Goal: Task Accomplishment & Management: Use online tool/utility

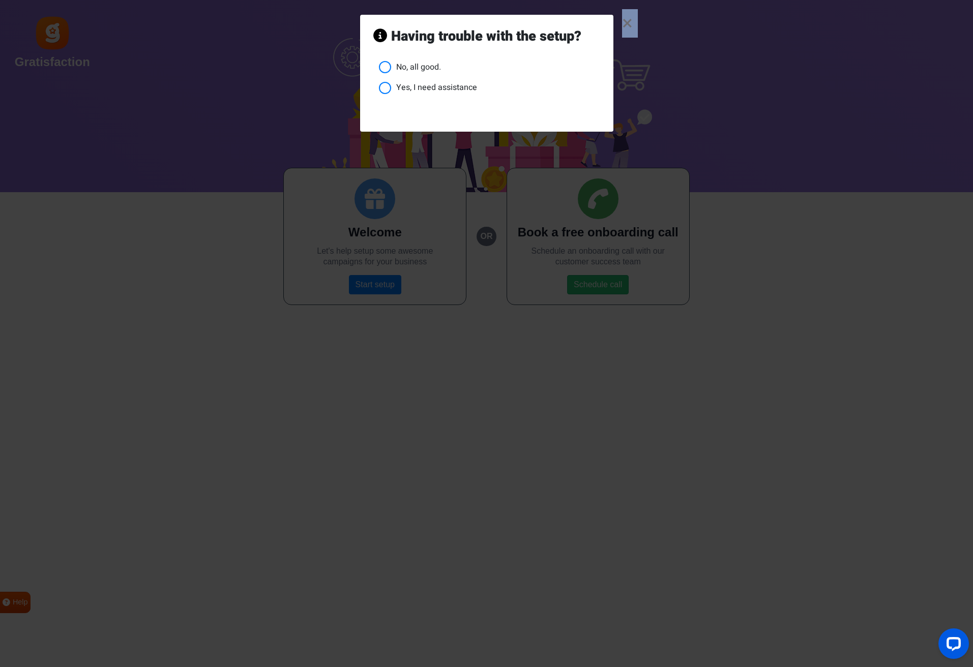
click at [622, 20] on div "× Having trouble with the setup? No, all good. Yes, I need assistance" at bounding box center [486, 333] width 973 height 667
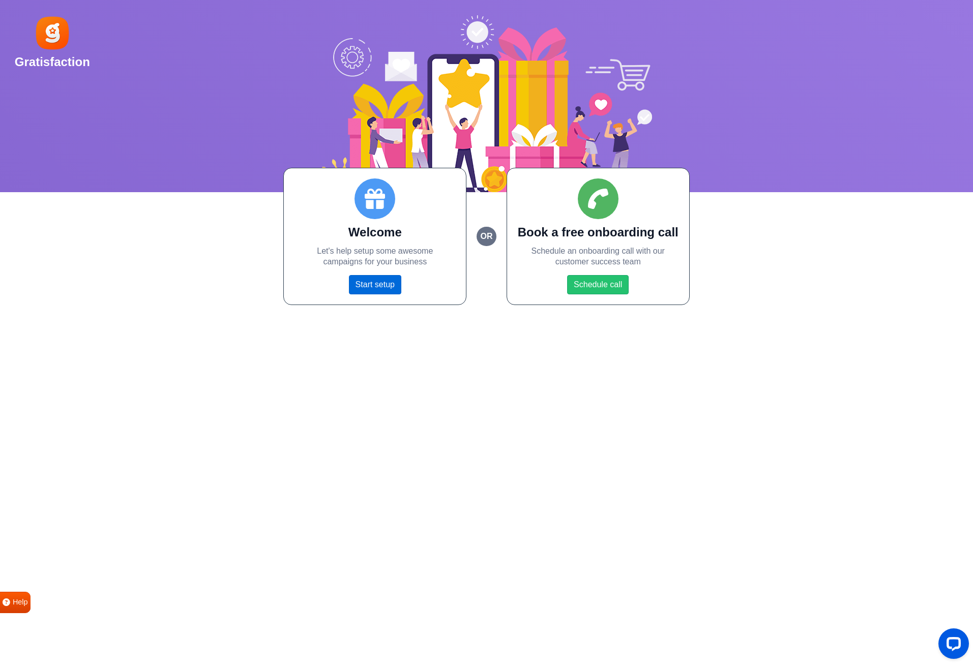
click at [358, 282] on link "Start setup" at bounding box center [375, 284] width 52 height 19
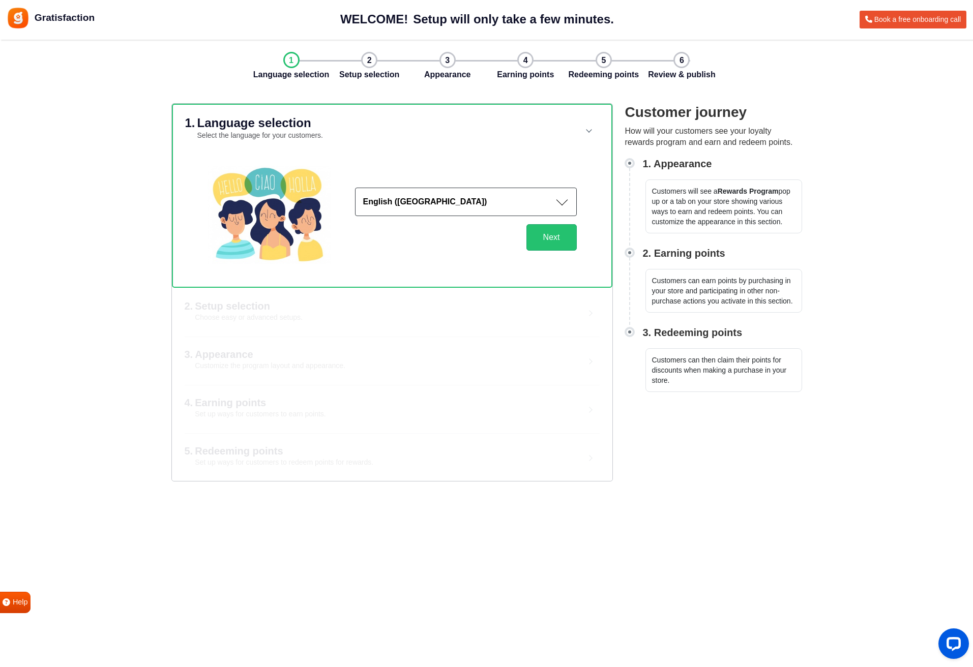
click at [23, 23] on img at bounding box center [18, 18] width 23 height 23
click at [83, 15] on span "Gratisfaction" at bounding box center [65, 18] width 60 height 15
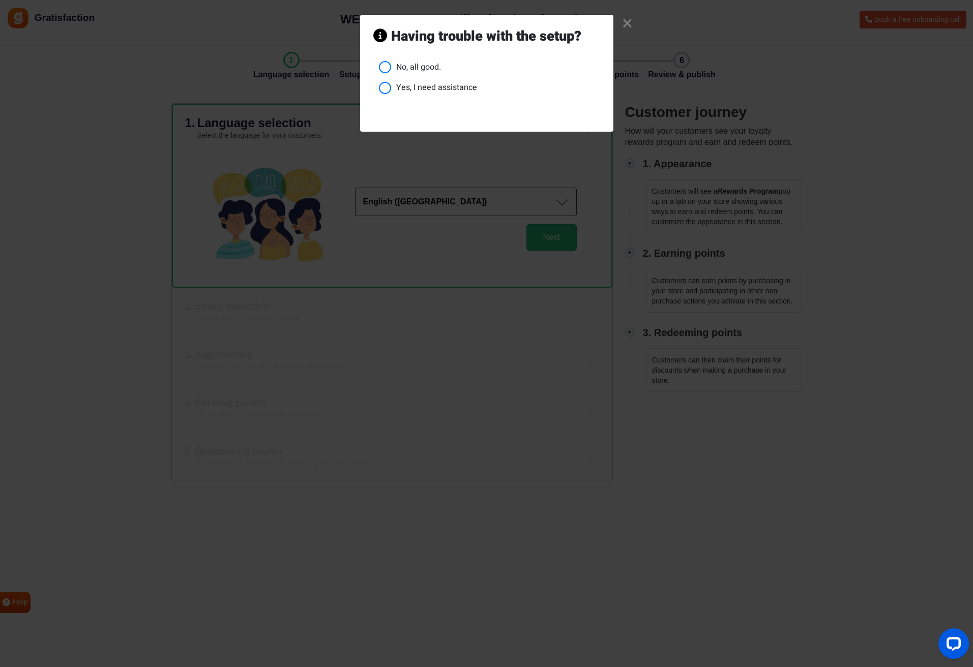
click at [423, 62] on li "No, all good." at bounding box center [489, 67] width 221 height 13
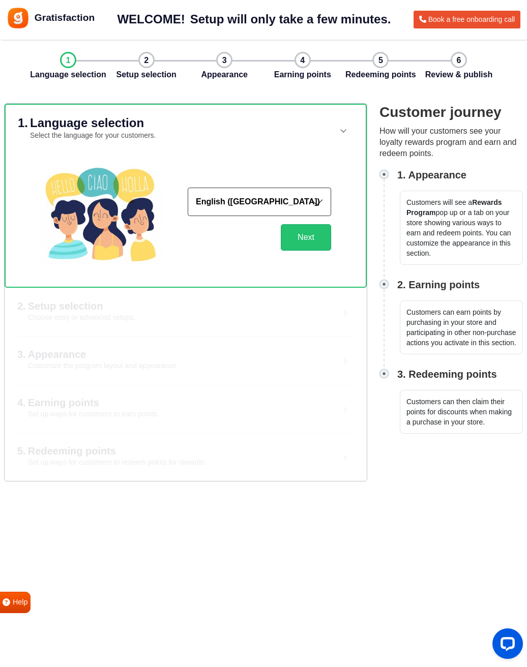
click at [21, 21] on img at bounding box center [18, 18] width 23 height 23
